Goal: Task Accomplishment & Management: Complete application form

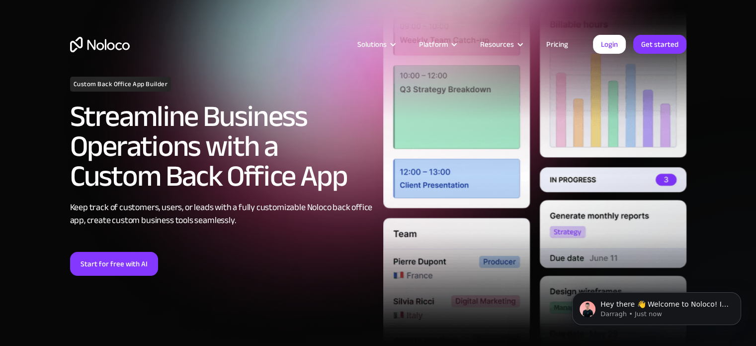
scroll to position [99, 0]
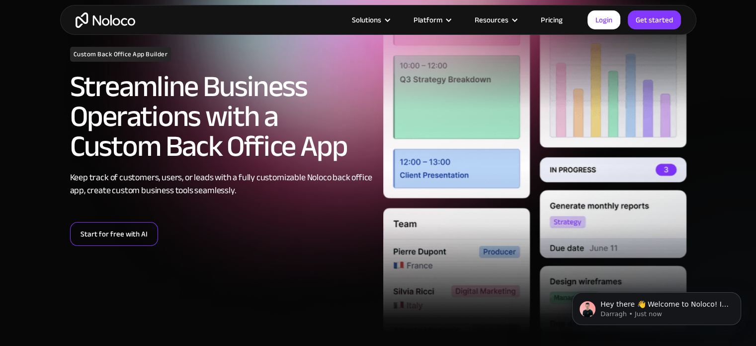
click at [102, 240] on link "Start for free with AI" at bounding box center [114, 234] width 88 height 24
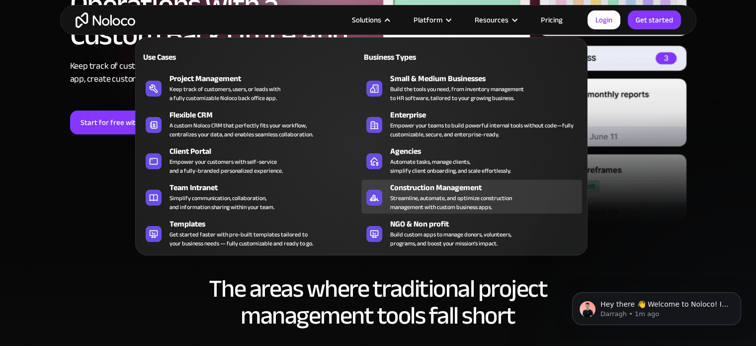
scroll to position [398, 0]
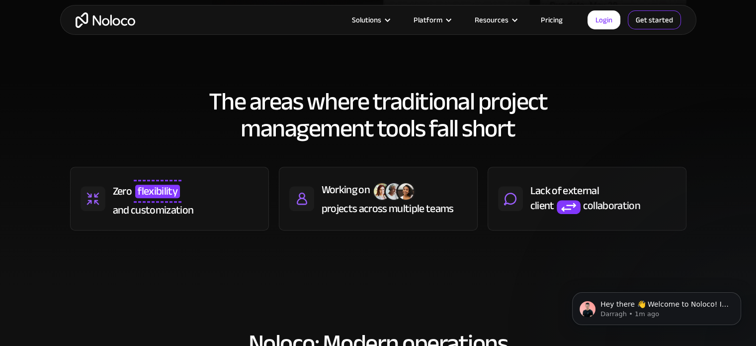
click at [661, 15] on link "Get started" at bounding box center [654, 19] width 53 height 19
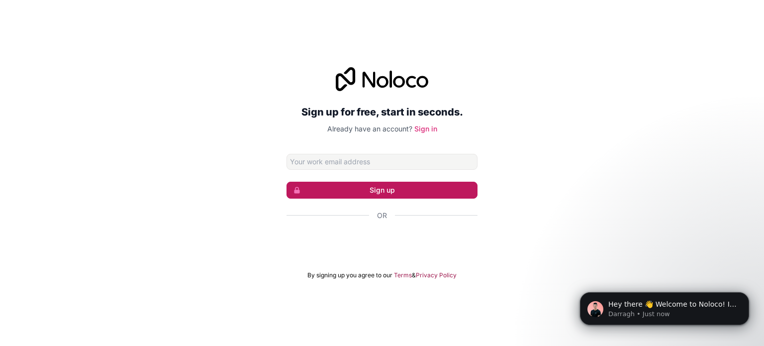
click at [383, 196] on button "Sign up" at bounding box center [381, 189] width 191 height 17
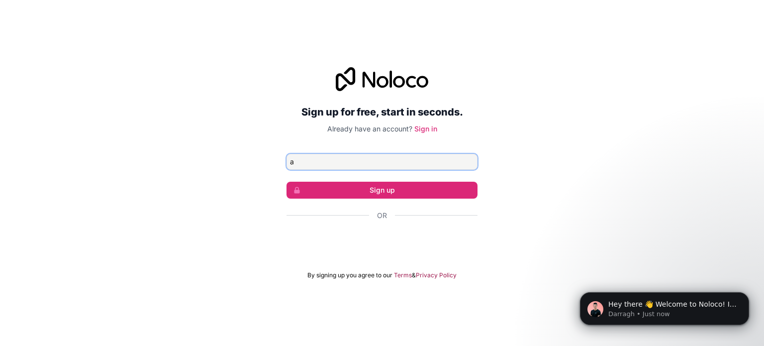
type input "aadhilf23@gmail.com"
click at [366, 173] on form "aadhilf23@gmail.com Sign up Or By signing up you agree to our Terms & Privacy P…" at bounding box center [381, 216] width 191 height 125
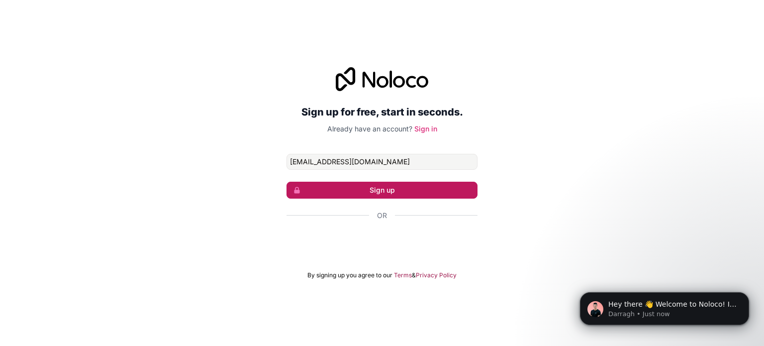
click at [373, 184] on button "Sign up" at bounding box center [381, 189] width 191 height 17
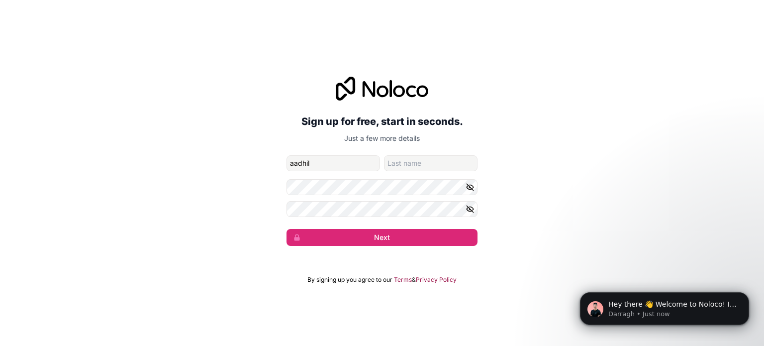
type input "aadhil"
click at [424, 158] on input "family-name" at bounding box center [430, 163] width 93 height 16
type input "aadhil"
click at [469, 209] on icon "button" at bounding box center [469, 208] width 7 height 7
click at [226, 215] on div "Sign up for free, start in seconds. Just a few more details aadhilf23@gmail.com…" at bounding box center [382, 161] width 764 height 197
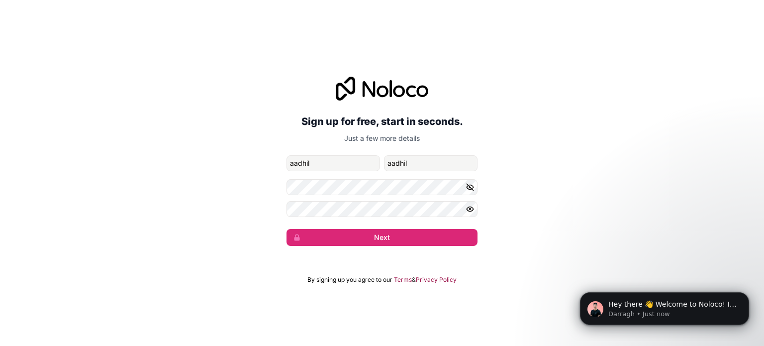
click at [332, 246] on div "Sign up for free, start in seconds. Just a few more details aadhilf23@gmail.com…" at bounding box center [382, 161] width 764 height 197
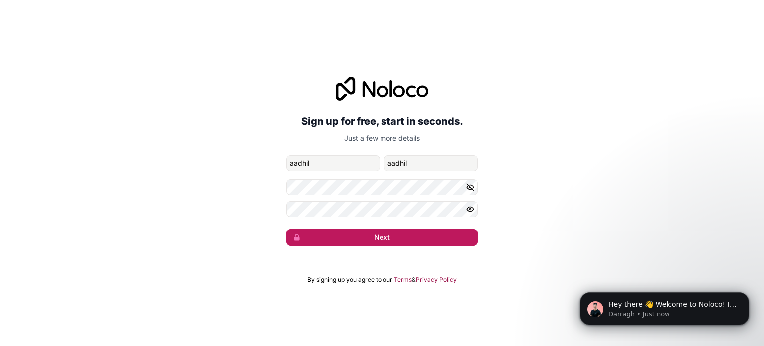
click at [336, 241] on button "Next" at bounding box center [381, 237] width 191 height 17
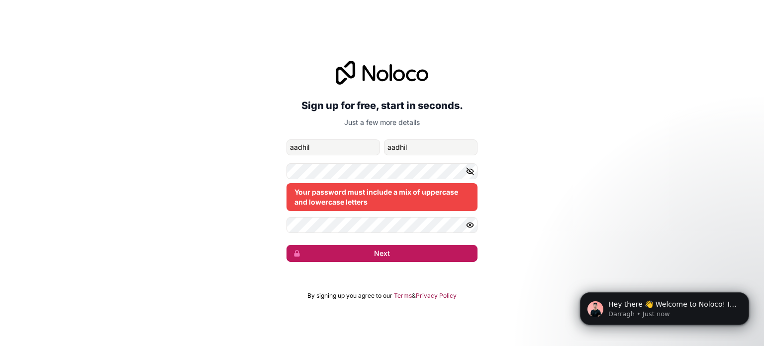
click at [327, 245] on button "Next" at bounding box center [381, 253] width 191 height 17
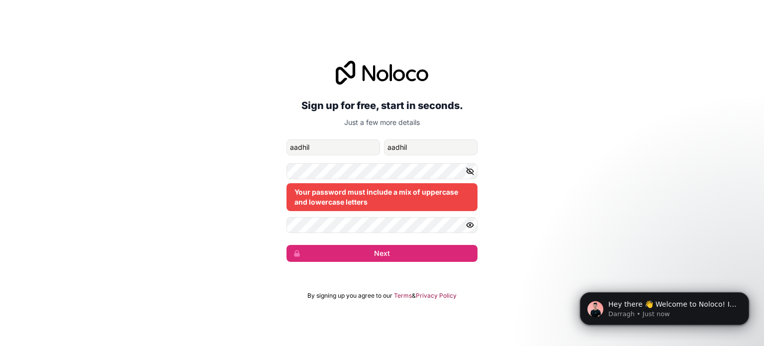
click at [477, 174] on button "button" at bounding box center [471, 171] width 12 height 16
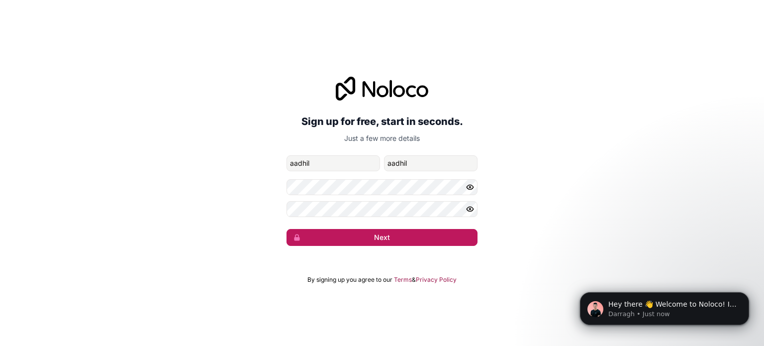
click at [380, 235] on button "Next" at bounding box center [381, 237] width 191 height 17
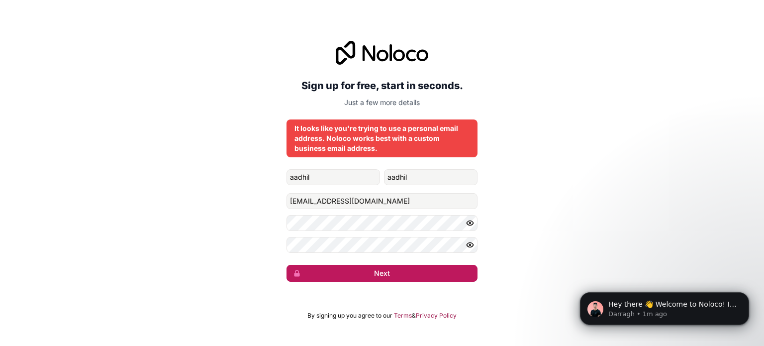
click at [366, 275] on button "Next" at bounding box center [381, 273] width 191 height 17
click at [366, 274] on button "submit" at bounding box center [381, 273] width 191 height 17
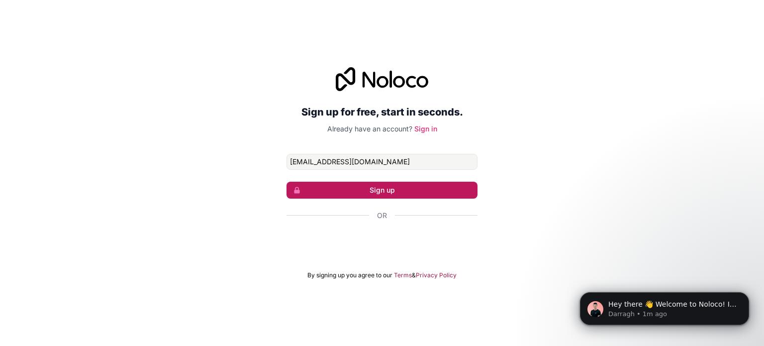
type input "[EMAIL_ADDRESS][DOMAIN_NAME]"
click at [395, 183] on button "Sign up" at bounding box center [381, 189] width 191 height 17
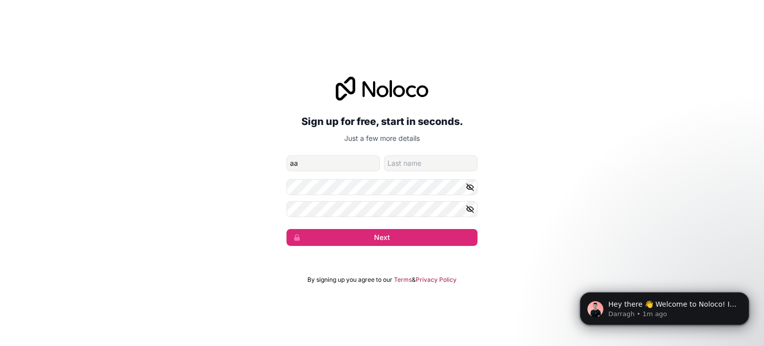
type input "aa"
click at [409, 155] on input "family-name" at bounding box center [430, 163] width 93 height 16
type input "aa"
click at [123, 188] on div "Sign up for free, start in seconds. Just a few more details [EMAIL_ADDRESS][DOM…" at bounding box center [382, 161] width 764 height 197
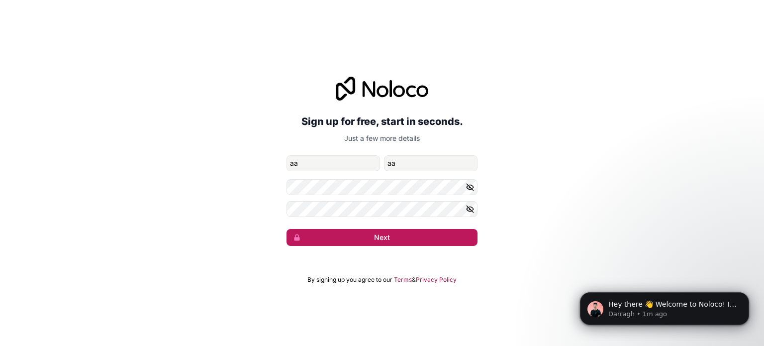
drag, startPoint x: 400, startPoint y: 247, endPoint x: 396, endPoint y: 241, distance: 7.1
click at [397, 246] on div "Sign up for free, start in seconds. Just a few more details [EMAIL_ADDRESS][DOM…" at bounding box center [382, 161] width 764 height 197
click at [397, 240] on button "Next" at bounding box center [381, 237] width 191 height 17
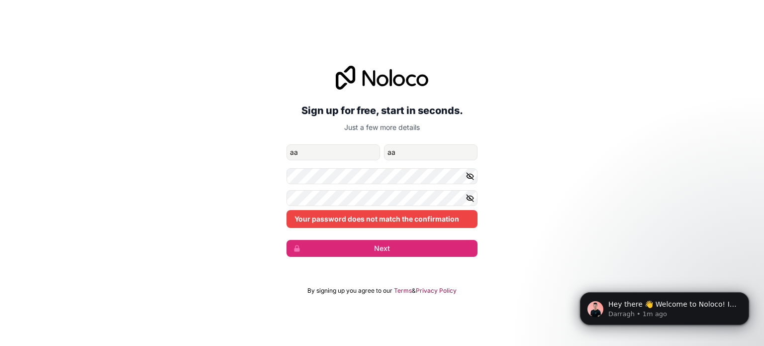
click at [469, 197] on icon "button" at bounding box center [469, 197] width 7 height 7
click at [467, 180] on icon "button" at bounding box center [469, 176] width 9 height 9
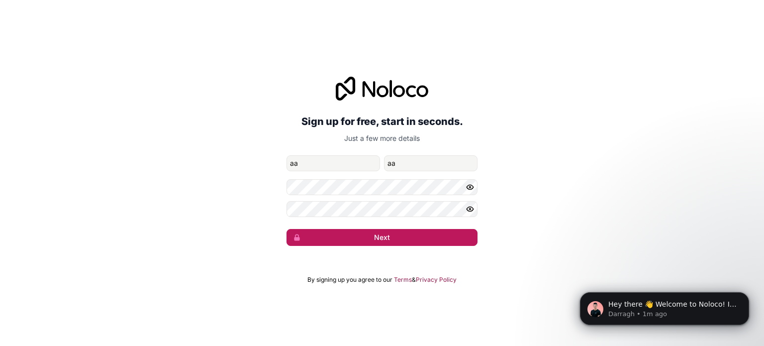
click at [376, 236] on button "Next" at bounding box center [381, 237] width 191 height 17
